Goal: Task Accomplishment & Management: Use online tool/utility

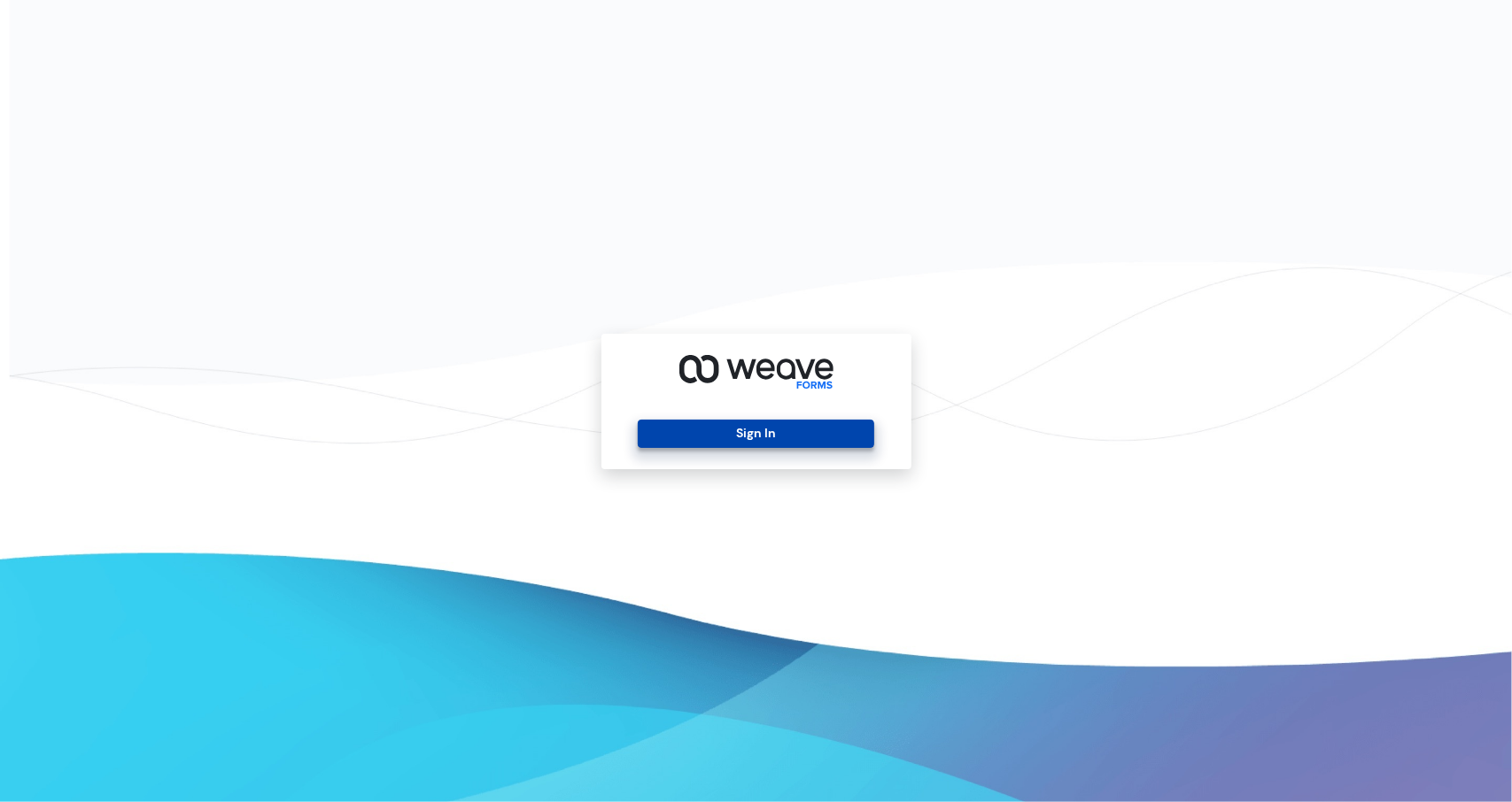
click at [740, 429] on button "Sign In" at bounding box center [755, 433] width 237 height 28
